Goal: Information Seeking & Learning: Learn about a topic

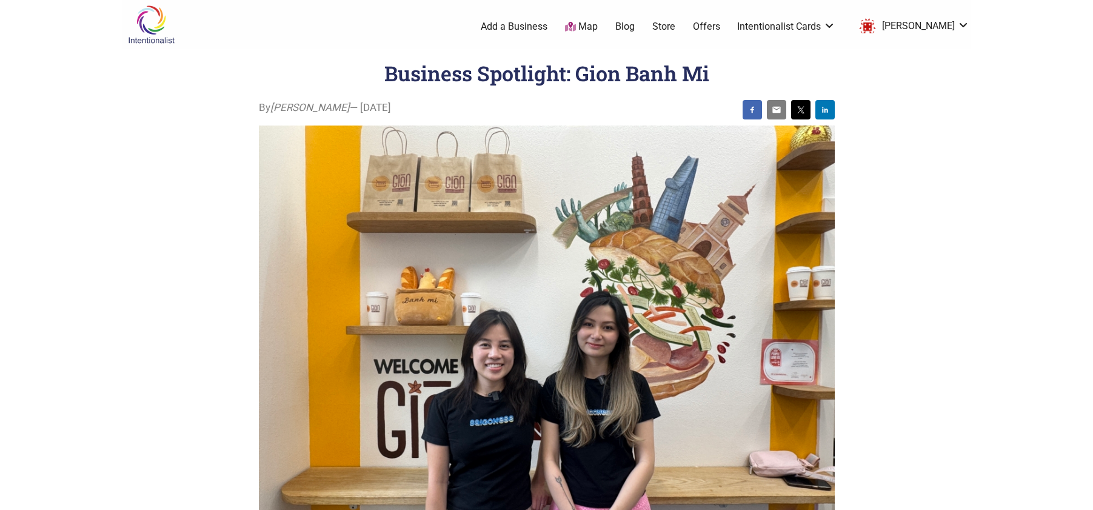
click at [720, 27] on link "Offers" at bounding box center [706, 26] width 27 height 13
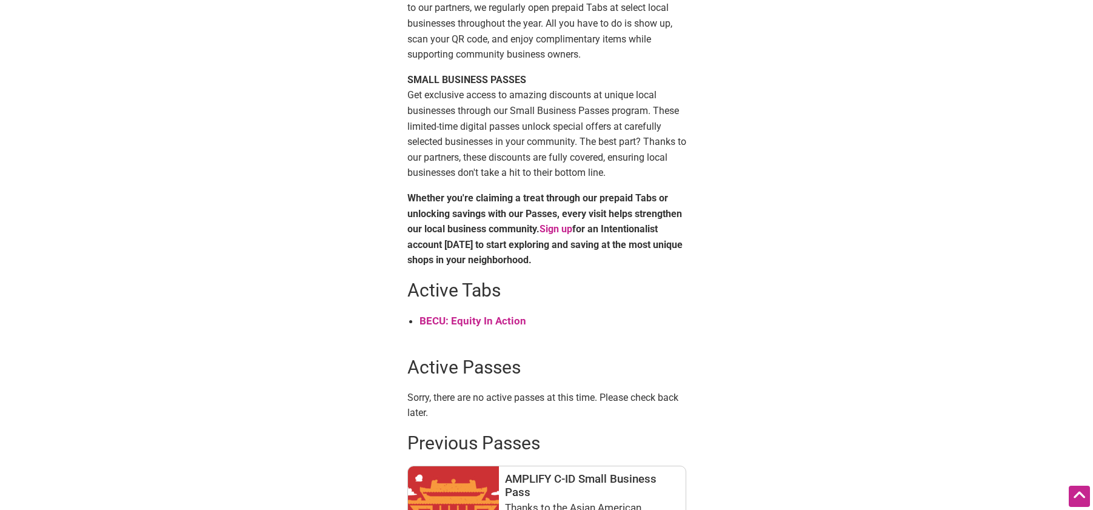
scroll to position [182, 0]
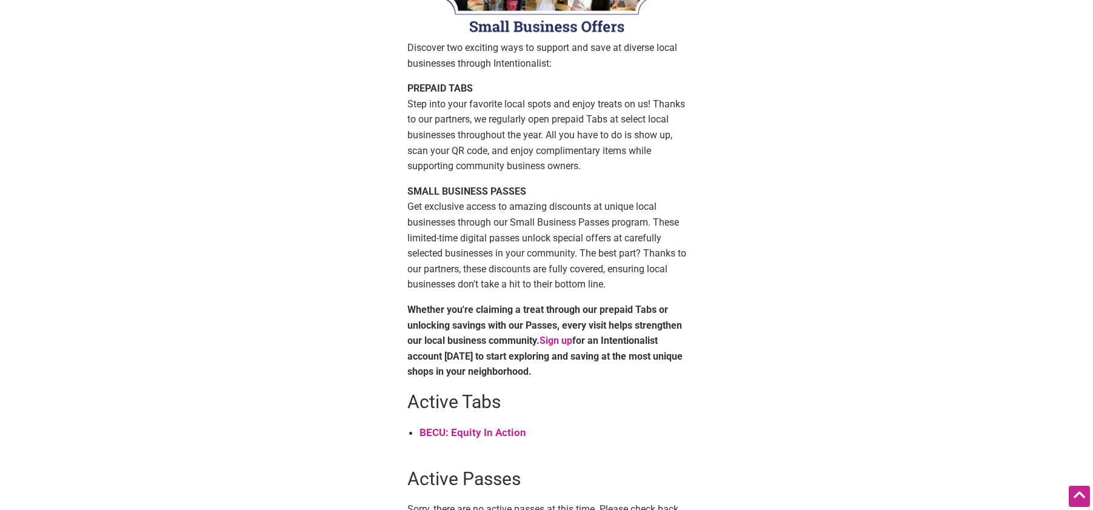
click at [463, 433] on strong "BECU: Equity In Action" at bounding box center [472, 432] width 107 height 12
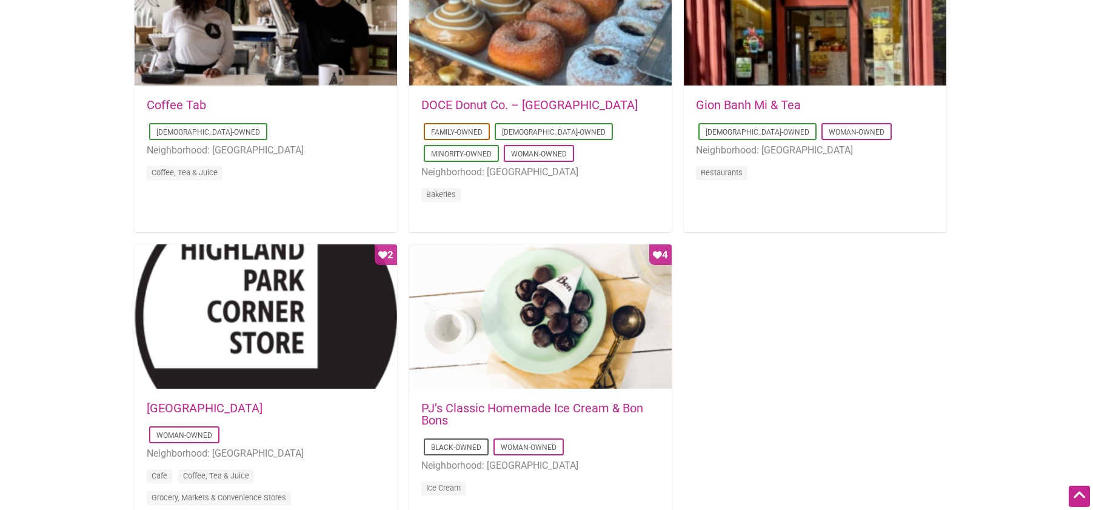
scroll to position [970, 0]
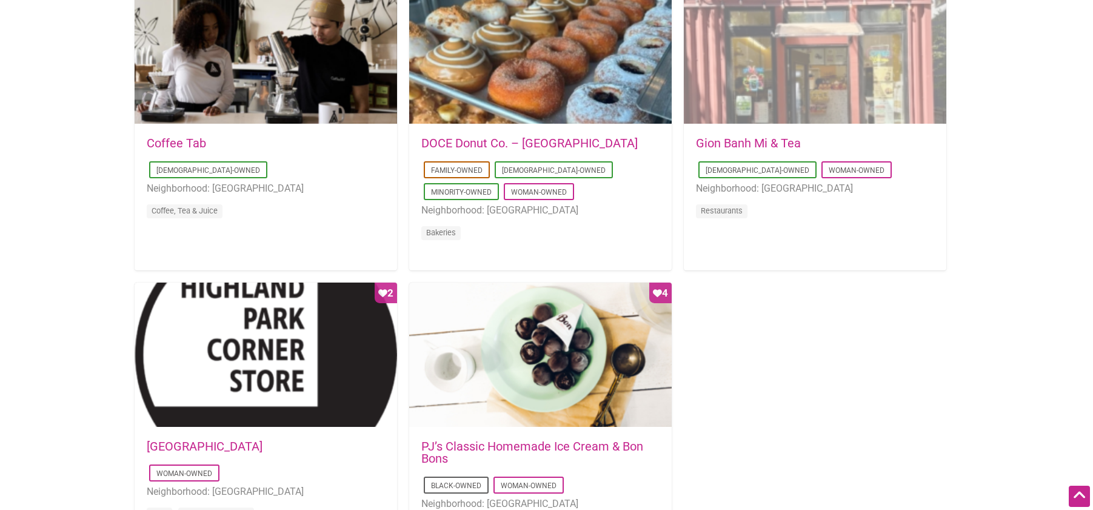
click at [823, 94] on div "Favorite Count 2" at bounding box center [815, 51] width 262 height 145
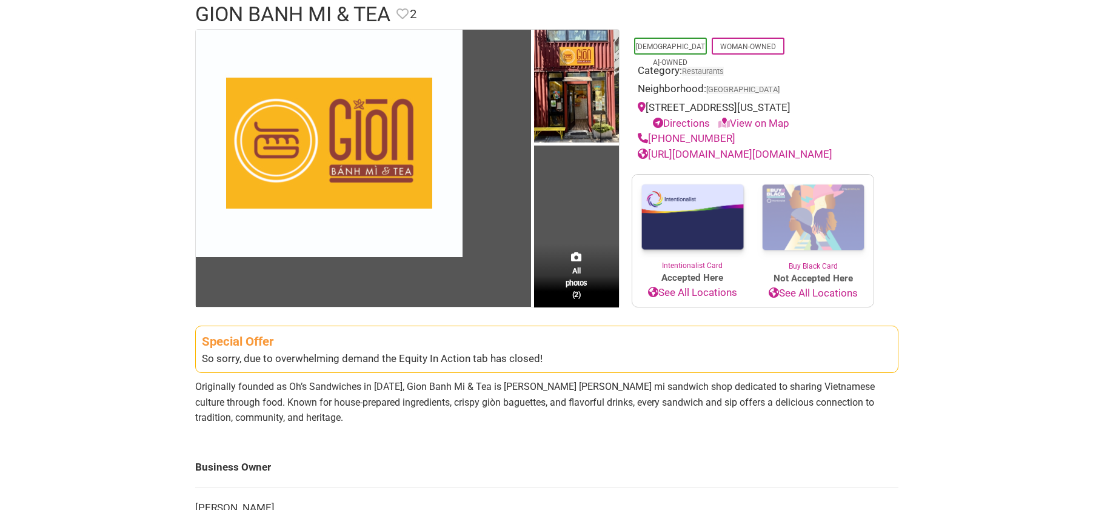
scroll to position [182, 0]
